Goal: Transaction & Acquisition: Purchase product/service

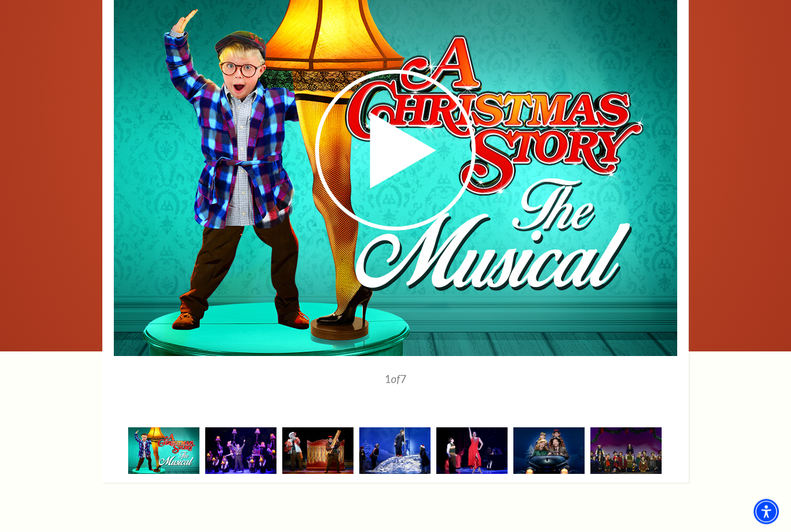
scroll to position [1451, 0]
click at [263, 456] on img at bounding box center [240, 450] width 71 height 47
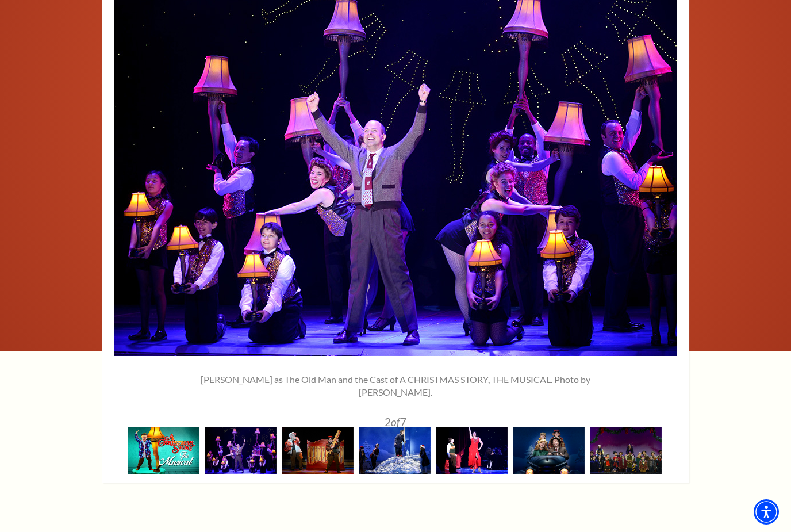
click at [468, 452] on img at bounding box center [471, 450] width 71 height 47
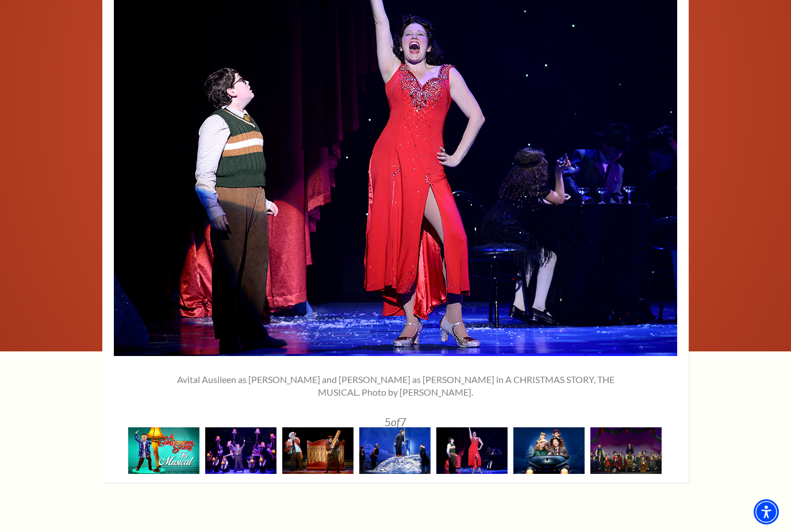
click at [553, 451] on img at bounding box center [548, 450] width 71 height 47
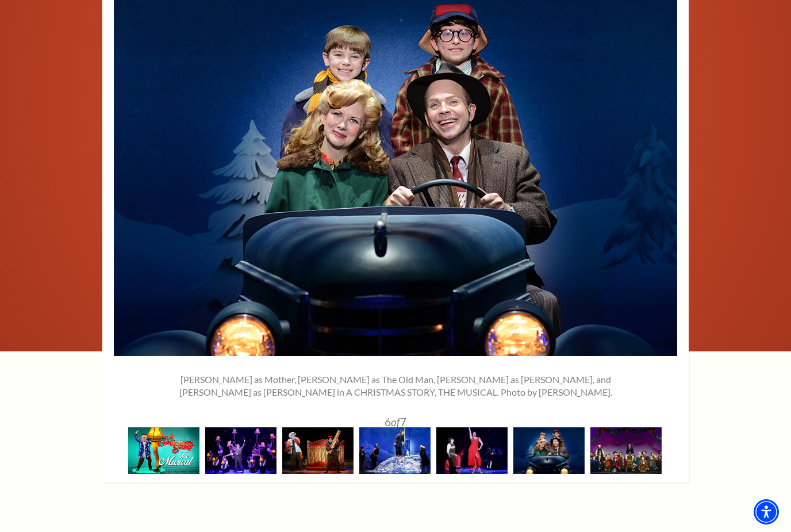
click at [615, 443] on img at bounding box center [625, 450] width 71 height 47
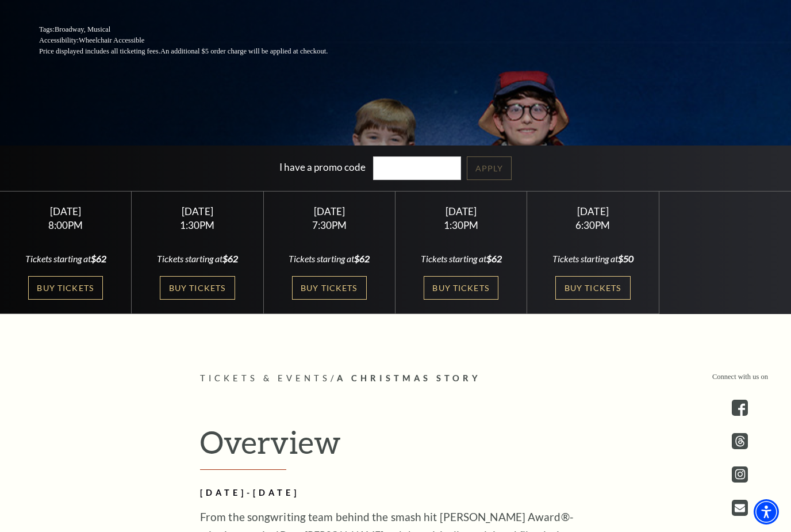
scroll to position [273, 0]
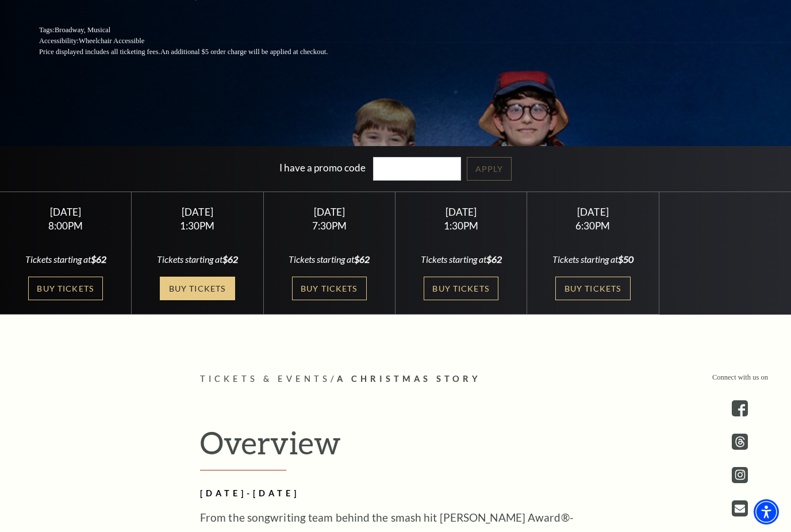
click at [206, 300] on link "Buy Tickets" at bounding box center [197, 289] width 75 height 24
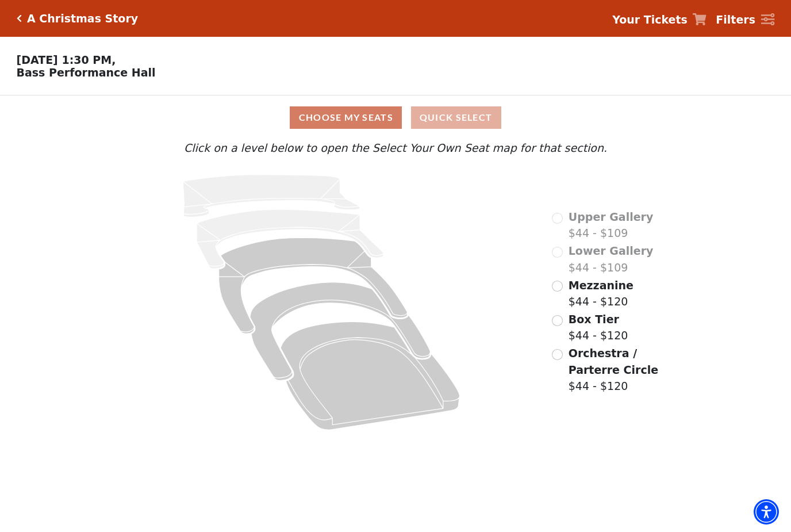
click at [462, 118] on button "Quick Select" at bounding box center [456, 117] width 90 height 22
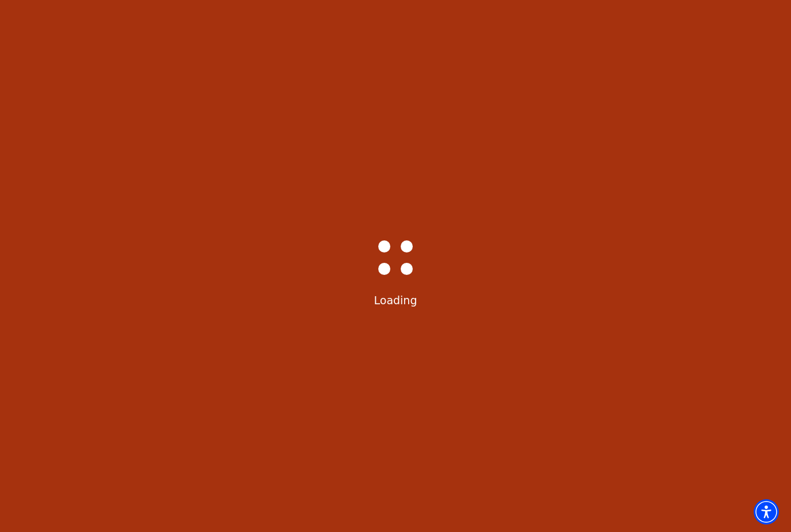
select select "6296"
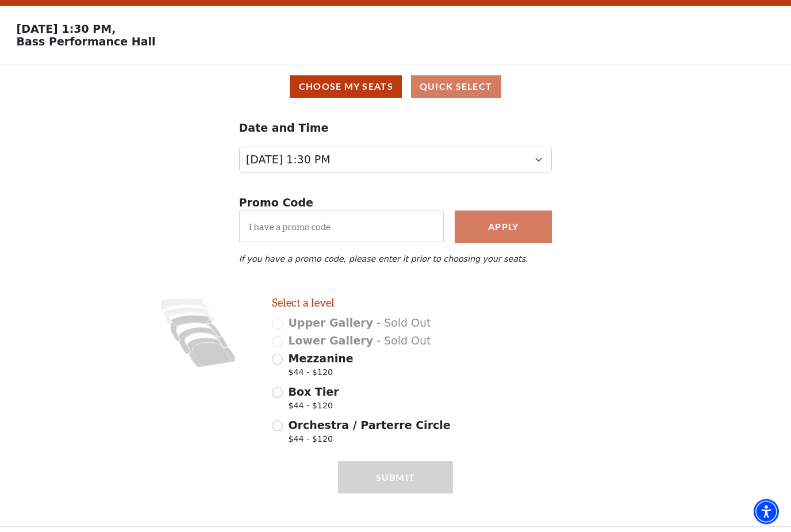
scroll to position [37, 0]
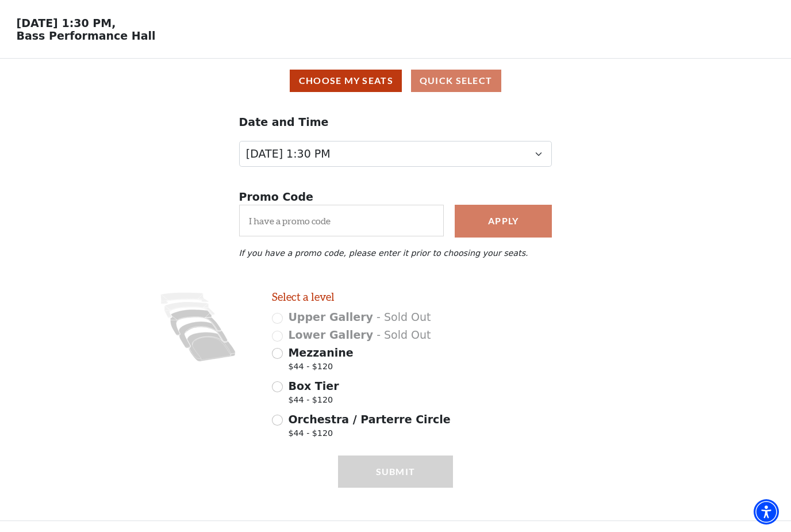
click at [343, 350] on span "Mezzanine" at bounding box center [320, 352] width 65 height 13
click at [283, 350] on input "Mezzanine $44 - $120" at bounding box center [277, 353] width 11 height 11
radio input "true"
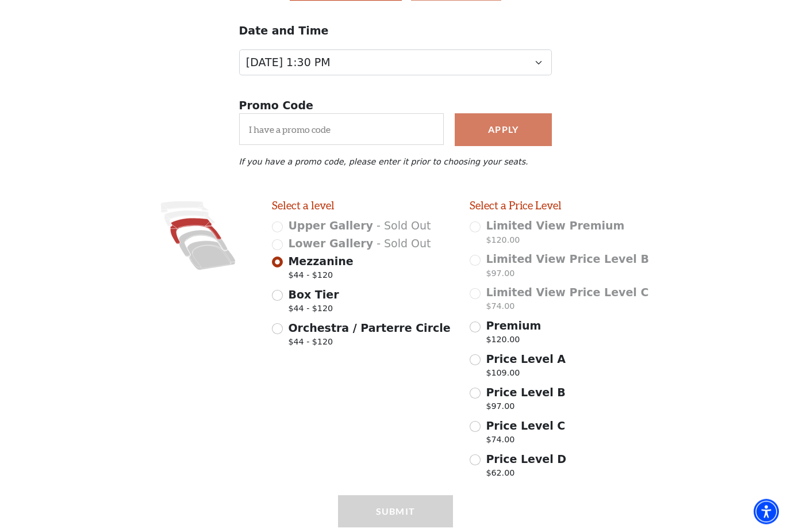
scroll to position [166, 0]
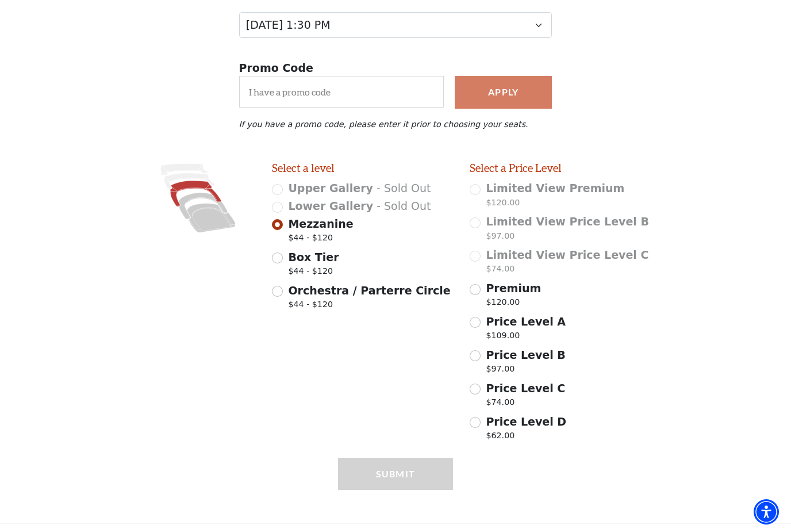
click at [345, 270] on div "Box Tier $44 - $120" at bounding box center [363, 265] width 182 height 32
click at [324, 263] on span "Box Tier" at bounding box center [313, 257] width 51 height 13
click at [283, 263] on input "Box Tier $44 - $120" at bounding box center [277, 257] width 11 height 11
radio input "true"
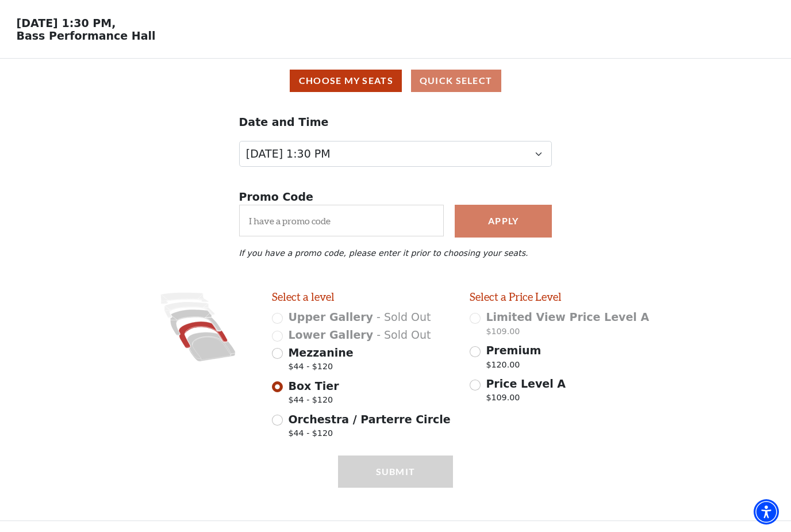
scroll to position [37, 0]
click at [362, 418] on span "Orchestra / Parterre Circle" at bounding box center [369, 419] width 162 height 13
click at [283, 418] on input "Orchestra / Parterre Circle $44 - $120" at bounding box center [277, 420] width 11 height 11
radio input "true"
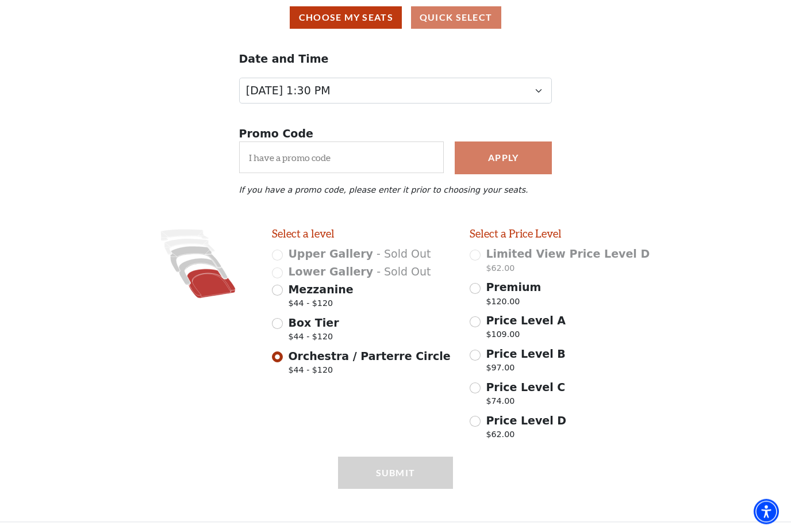
scroll to position [100, 0]
click at [523, 301] on p "$120.00" at bounding box center [513, 304] width 55 height 16
click at [481, 294] on input "Premium $120.00" at bounding box center [475, 288] width 11 height 11
radio input "true"
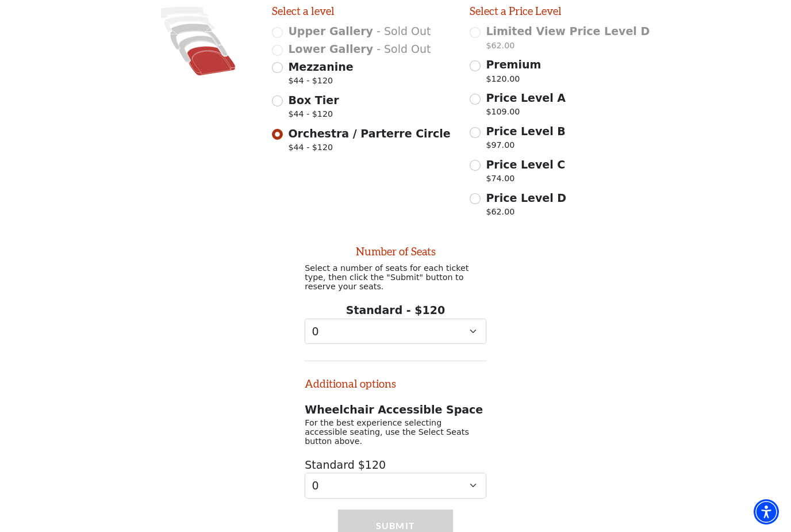
scroll to position [321, 0]
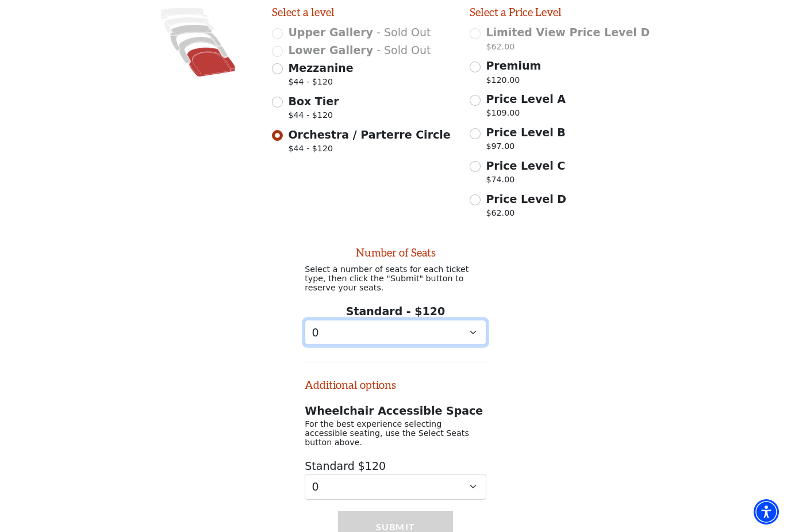
click at [460, 337] on select "0 1 2 3 4 5 6 7 8 9" at bounding box center [396, 333] width 182 height 26
select select "2"
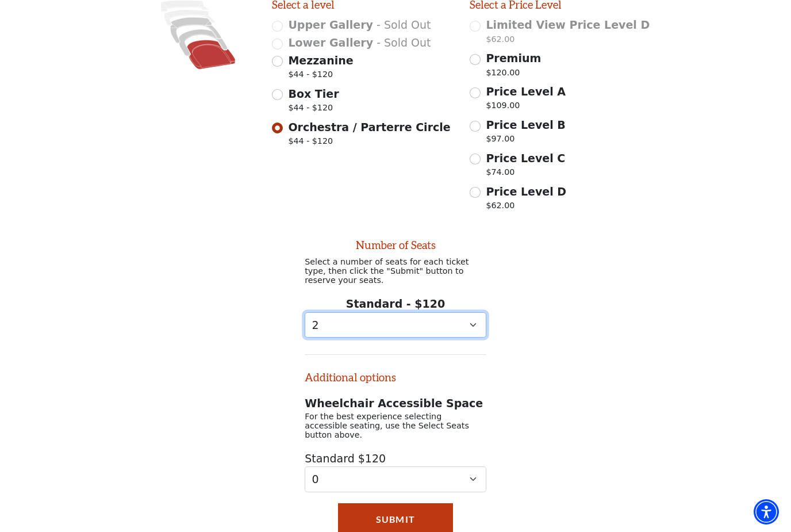
scroll to position [333, 0]
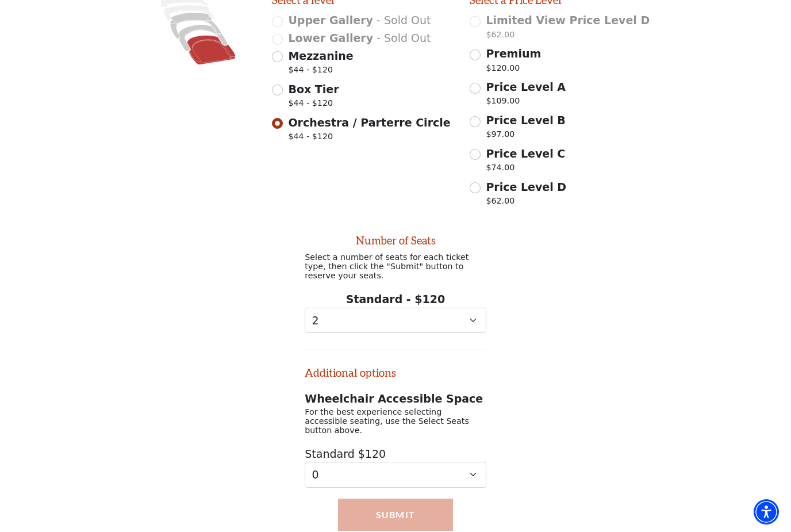
click at [433, 517] on button "Submit" at bounding box center [396, 514] width 116 height 32
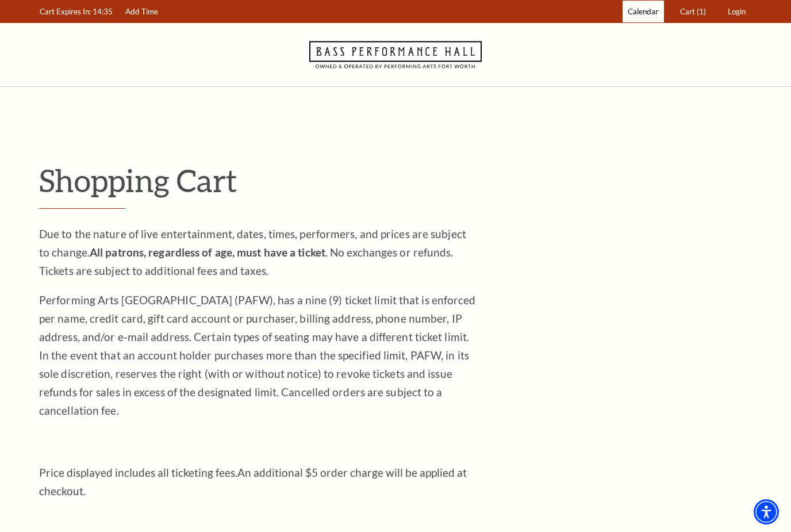
click at [640, 18] on link "Calendar" at bounding box center [643, 12] width 41 height 22
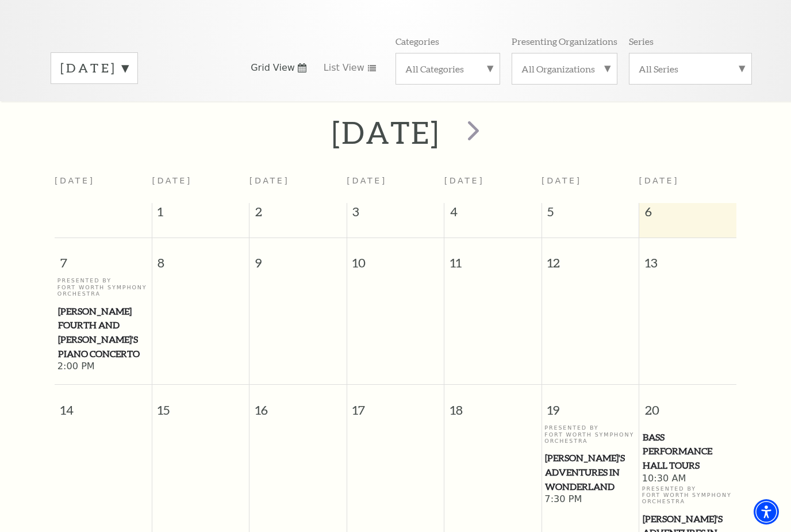
scroll to position [148, 0]
click at [490, 116] on span "next" at bounding box center [473, 132] width 33 height 33
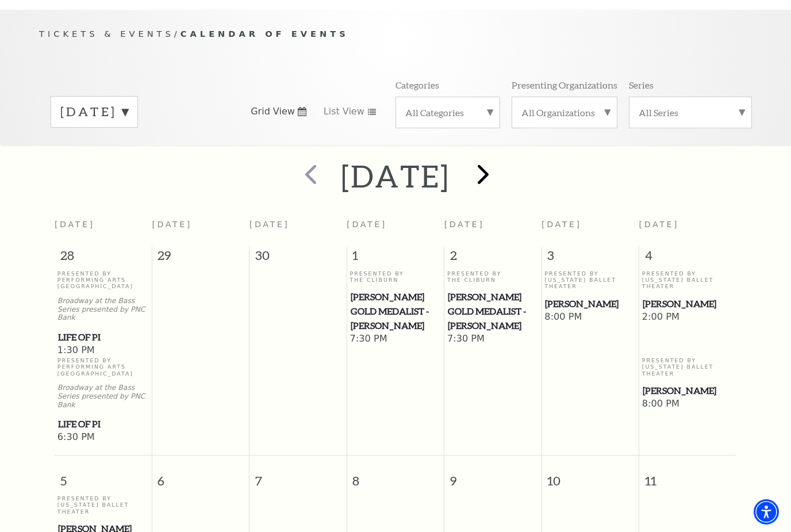
scroll to position [101, 0]
